Goal: Communication & Community: Answer question/provide support

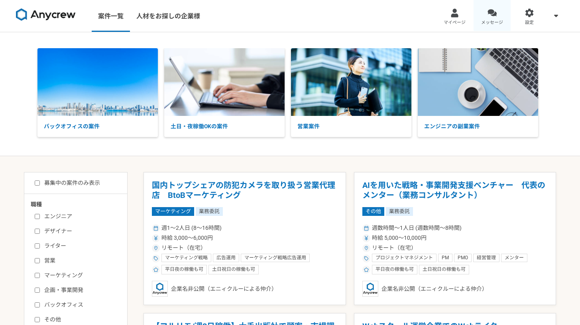
click at [507, 12] on link "メッセージ" at bounding box center [492, 16] width 37 height 32
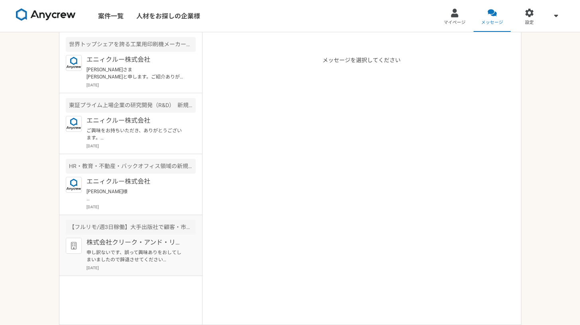
click at [134, 245] on p "株式会社クリーク・アンド・リバー社" at bounding box center [135, 243] width 98 height 10
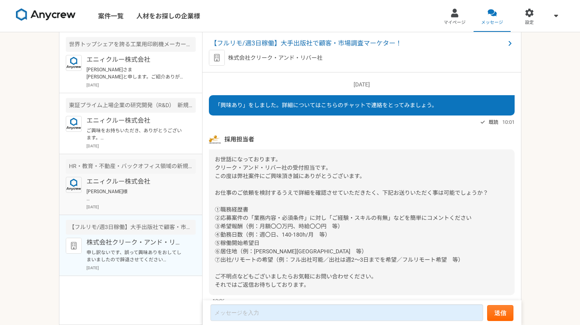
scroll to position [74, 0]
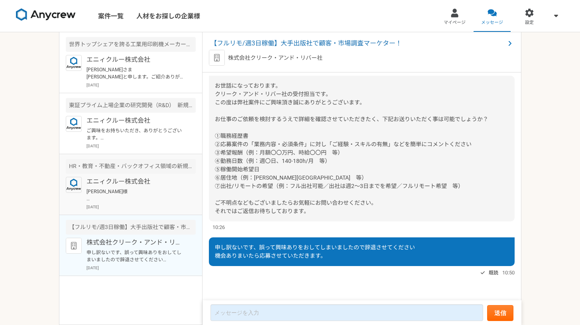
click at [133, 205] on p "[DATE]" at bounding box center [140, 207] width 109 height 6
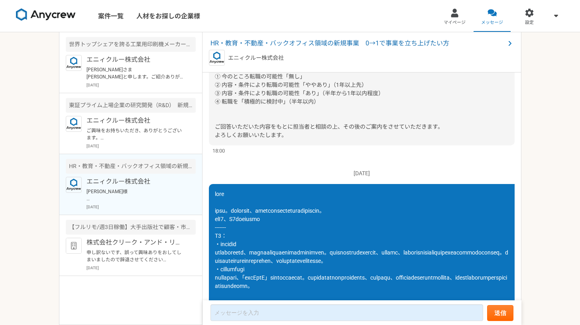
scroll to position [332, 0]
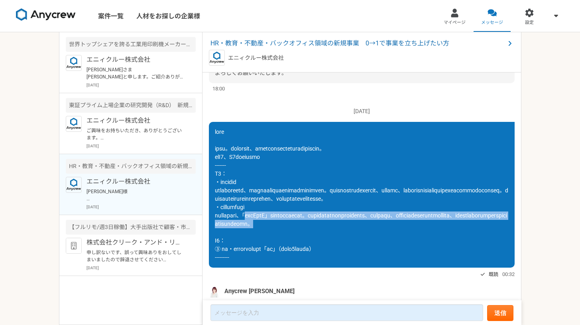
drag, startPoint x: 304, startPoint y: 244, endPoint x: 277, endPoint y: 223, distance: 34.2
click at [277, 223] on div at bounding box center [362, 195] width 306 height 146
click at [298, 230] on span at bounding box center [361, 195] width 293 height 132
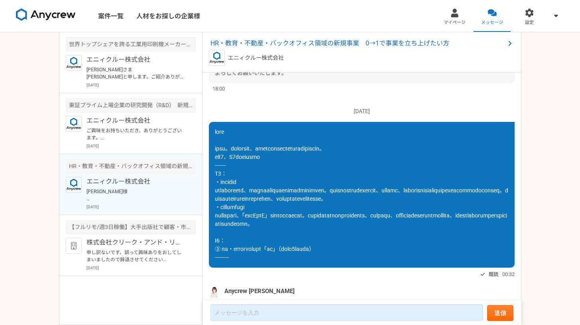
click at [280, 225] on span at bounding box center [361, 195] width 293 height 132
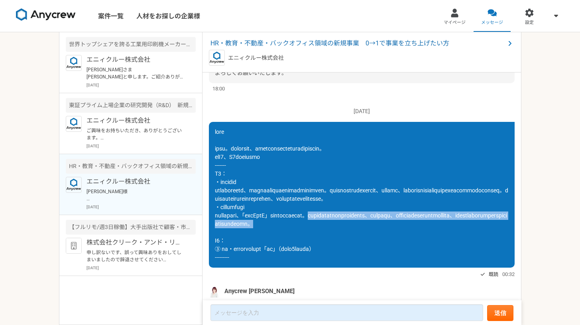
drag, startPoint x: 386, startPoint y: 224, endPoint x: 441, endPoint y: 243, distance: 58.1
click at [441, 243] on div at bounding box center [362, 195] width 306 height 146
copy span "子どもの安全な移動を支える移動手段を提供し、習い事希望者と、学習場所のマッチング機能を組み合わせることで、家庭の負担を減らしつつ多様な教育リソースへアクセス可…"
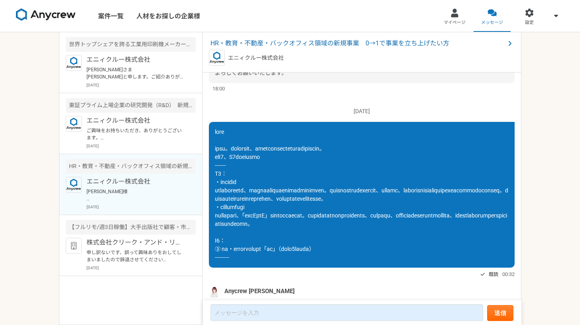
click at [341, 209] on span at bounding box center [361, 195] width 293 height 132
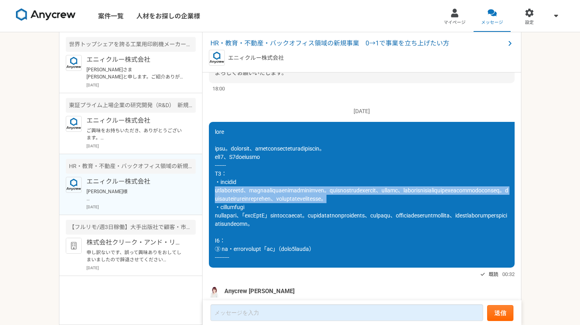
drag, startPoint x: 439, startPoint y: 207, endPoint x: 214, endPoint y: 191, distance: 225.8
click at [214, 191] on div at bounding box center [362, 195] width 306 height 146
copy span "地域や家庭環境によって、子どもが受けられる教育機会に大きな差が生じています。特に共働き世帯では送迎の負担が大きい、または難しく、親や子どもが希望していても通塾…"
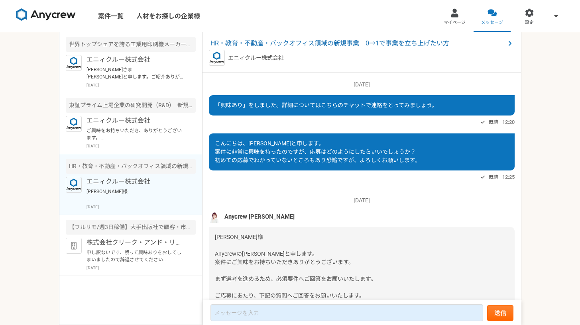
scroll to position [643, 0]
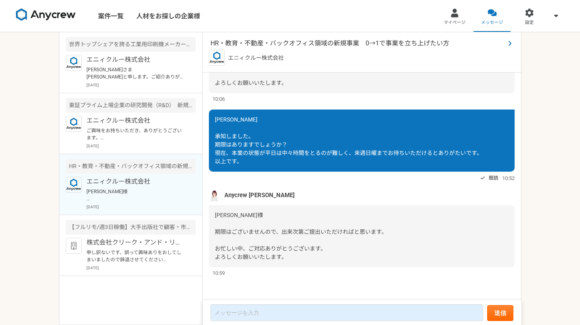
click at [442, 45] on span "HR・教育・不動産・バックオフィス領域の新規事業　0→1で事業を立ち上げたい方" at bounding box center [357, 44] width 295 height 10
